Goal: Navigation & Orientation: Find specific page/section

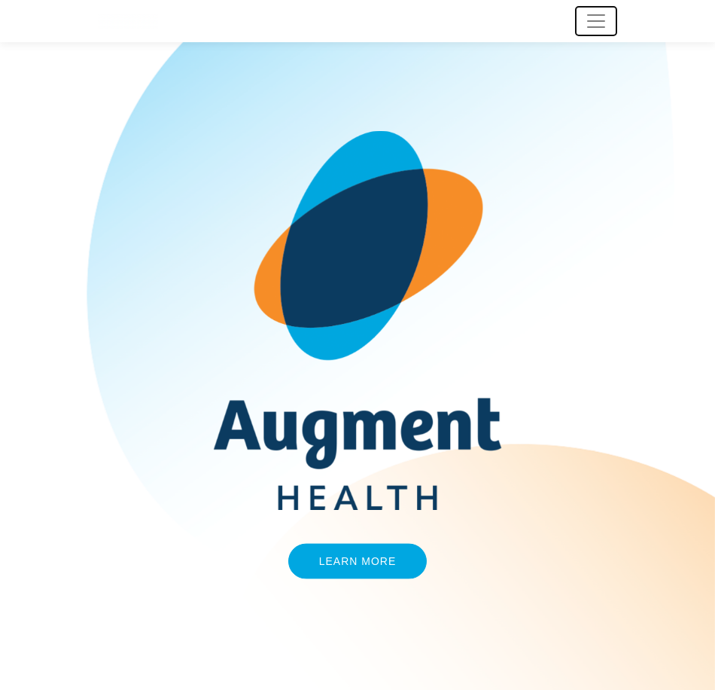
click at [614, 24] on button "Toggle navigation" at bounding box center [596, 21] width 42 height 30
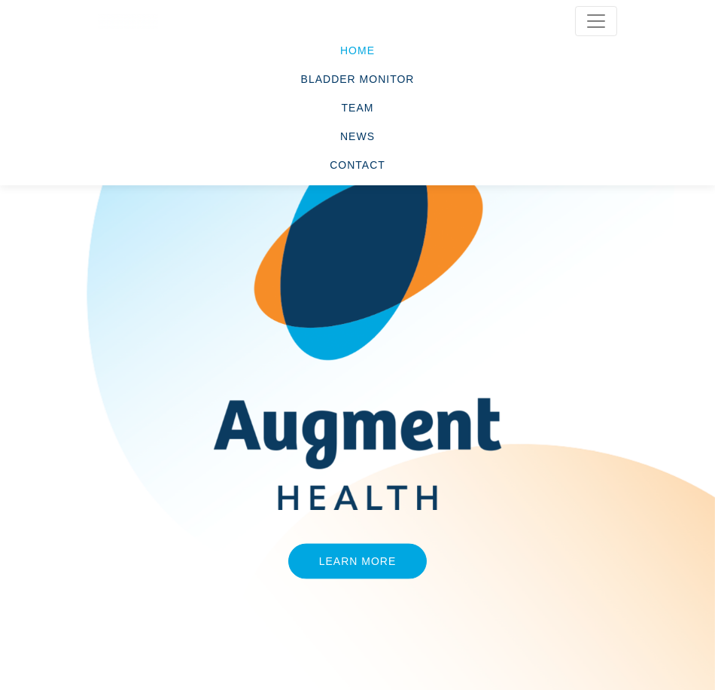
click at [358, 56] on link "Home" at bounding box center [357, 50] width 519 height 29
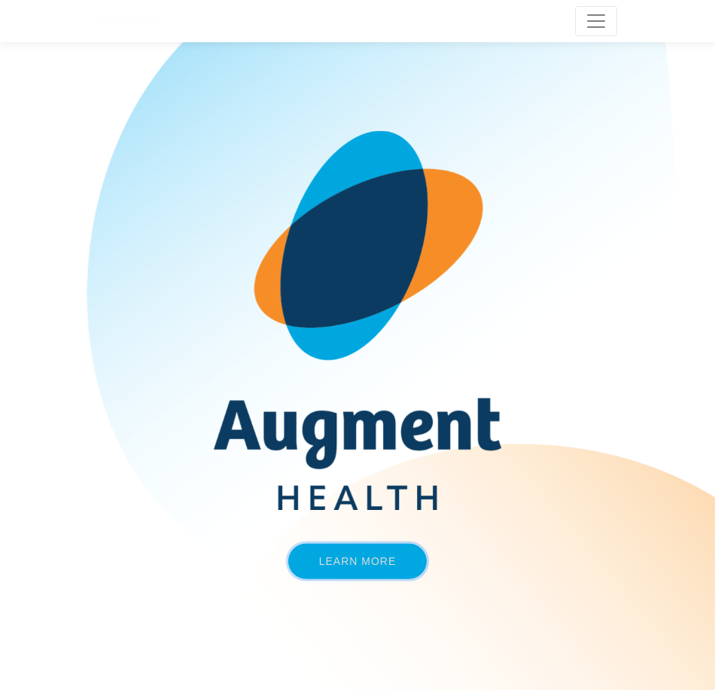
click at [375, 547] on link "Learn More" at bounding box center [357, 560] width 139 height 35
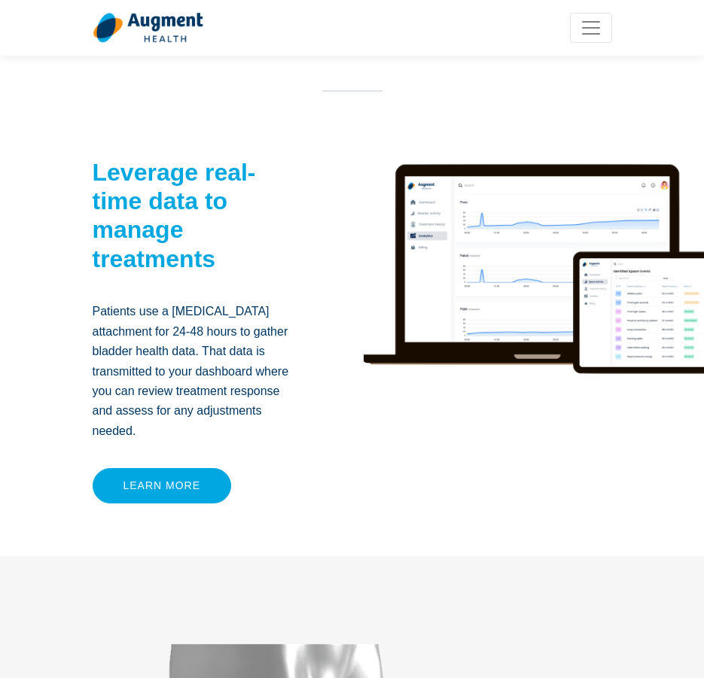
scroll to position [226, 0]
